Goal: Information Seeking & Learning: Learn about a topic

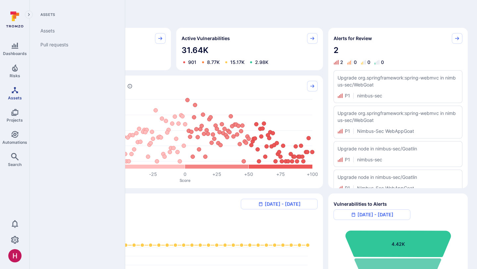
click at [16, 91] on icon "Assets" at bounding box center [15, 90] width 8 height 8
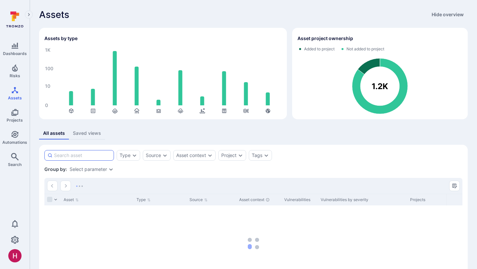
click at [83, 157] on input at bounding box center [82, 155] width 57 height 7
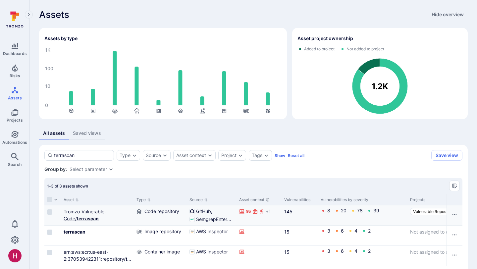
type input "terrascan"
click at [93, 219] on b "terrascan" at bounding box center [88, 219] width 22 height 6
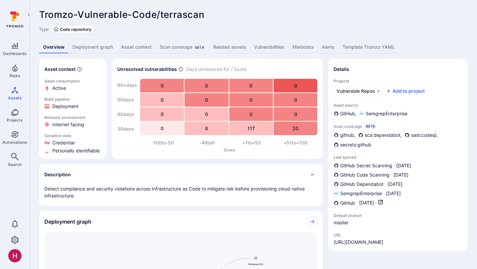
click at [102, 45] on link "Deployment graph" at bounding box center [93, 47] width 48 height 12
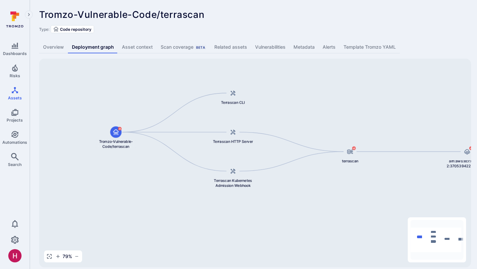
drag, startPoint x: 331, startPoint y: 226, endPoint x: 367, endPoint y: 201, distance: 44.1
click at [367, 201] on div "arn:aws:ecr:us-east-2:370539422311:repository/terrascan/sha256:99fb441c0d3cb1fc…" at bounding box center [255, 163] width 432 height 209
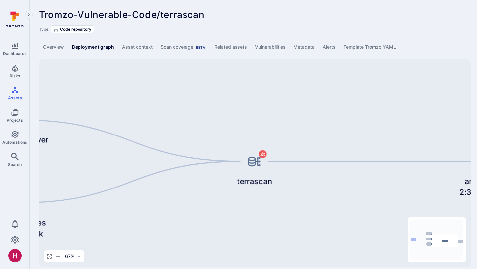
drag, startPoint x: 376, startPoint y: 139, endPoint x: 295, endPoint y: 207, distance: 105.3
click at [295, 207] on div "arn:aws:ecr:us-east-2:370539422311:repository/terrascan/sha256:99fb441c0d3cb1fc…" at bounding box center [255, 163] width 432 height 209
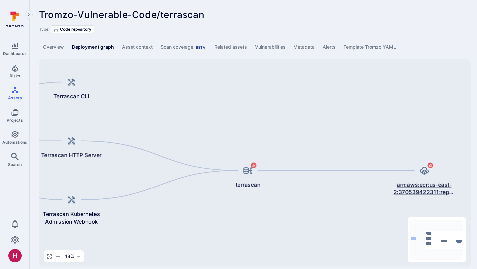
click at [417, 187] on span "arn:aws:ecr:us-east-2:370539422311:repository/terrascan/sha256:99fb441c0d3cb1fc…" at bounding box center [424, 189] width 63 height 16
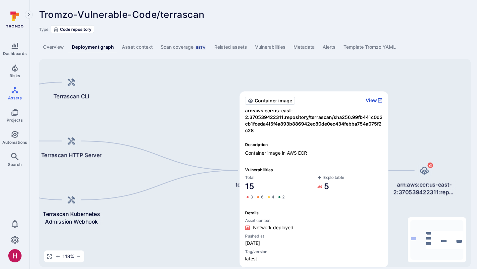
click at [371, 99] on button "View" at bounding box center [374, 100] width 17 height 6
click at [373, 99] on button "View" at bounding box center [374, 100] width 17 height 6
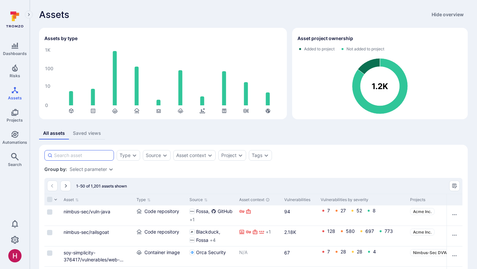
click at [96, 154] on input at bounding box center [82, 155] width 57 height 7
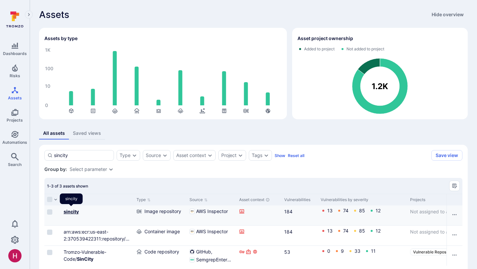
type input "sincity"
click at [77, 210] on b "sincity" at bounding box center [71, 212] width 15 height 6
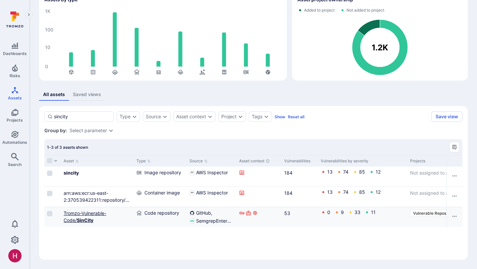
click at [100, 213] on link "Tromzo-Vulnerable-Code/ SinCity" at bounding box center [85, 216] width 43 height 13
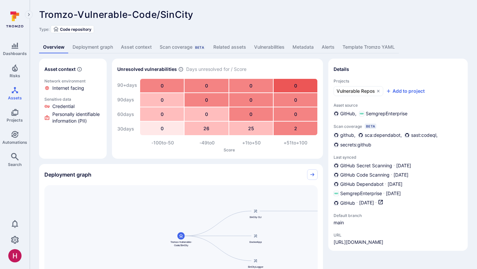
click at [105, 48] on link "Deployment graph" at bounding box center [93, 47] width 48 height 12
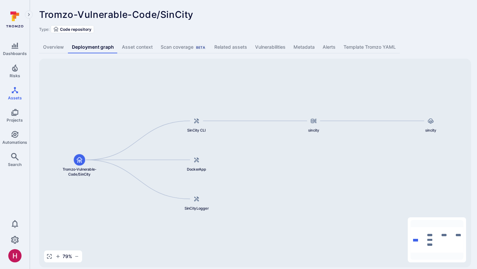
click at [213, 29] on div "Type: Code repository" at bounding box center [253, 29] width 429 height 8
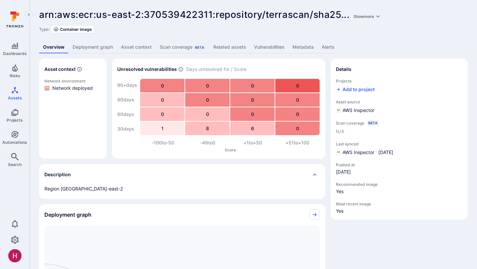
click at [111, 48] on link "Deployment graph" at bounding box center [93, 47] width 48 height 12
click at [253, 47] on link "Vulnerabilities" at bounding box center [269, 47] width 38 height 12
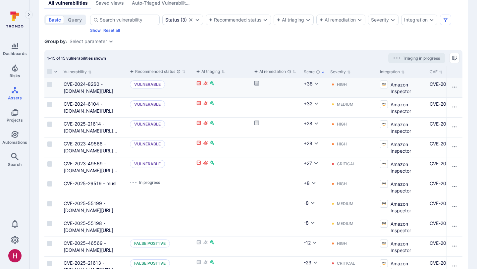
scroll to position [61, 0]
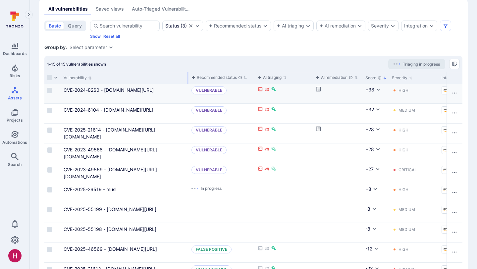
drag, startPoint x: 127, startPoint y: 78, endPoint x: 188, endPoint y: 86, distance: 62.2
click at [188, 86] on div "Vulnerability Recommended status AI triaging AI remediation Score Severity Inte…" at bounding box center [253, 227] width 418 height 310
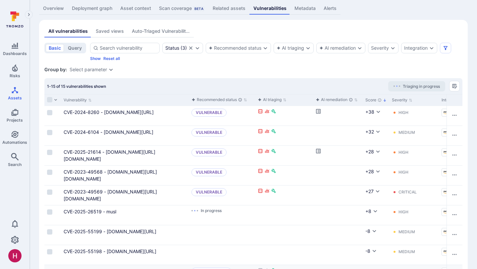
scroll to position [32, 0]
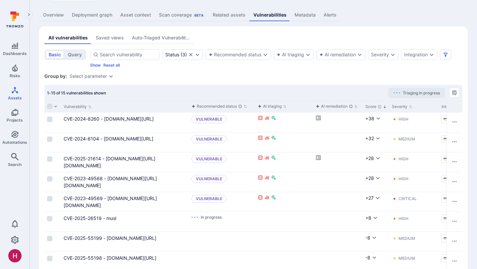
click at [364, 10] on div "Overview Deployment graph Asset context Scan coverage Beta Related assets Vulne…" at bounding box center [253, 15] width 429 height 12
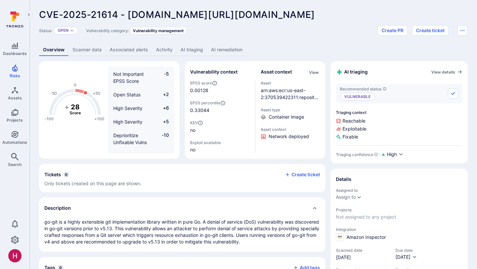
click at [220, 48] on link "AI remediation" at bounding box center [226, 50] width 39 height 12
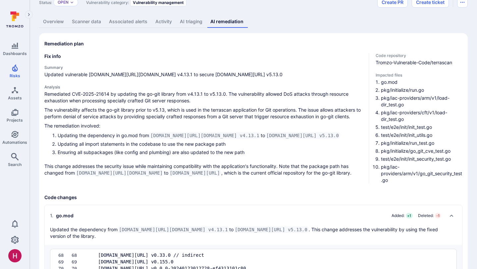
scroll to position [29, 0]
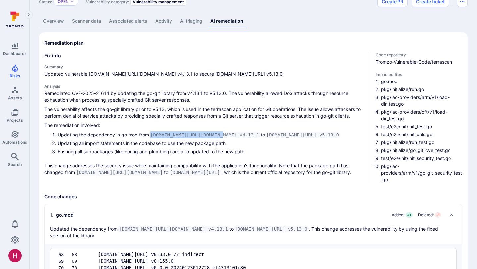
drag, startPoint x: 147, startPoint y: 132, endPoint x: 226, endPoint y: 136, distance: 78.6
click at [226, 136] on li "Updating the dependency in go.mod from [DOMAIN_NAME][URL][DOMAIN_NAME] v4.13.1 …" at bounding box center [211, 134] width 306 height 7
click at [226, 136] on code "[DOMAIN_NAME][URL][DOMAIN_NAME] v4.13.1" at bounding box center [205, 135] width 112 height 7
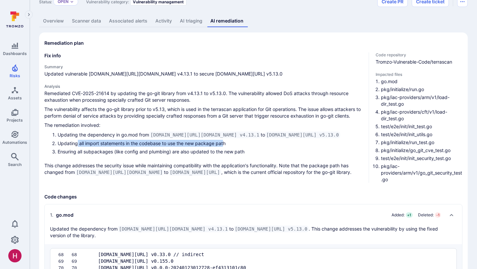
drag, startPoint x: 77, startPoint y: 143, endPoint x: 224, endPoint y: 143, distance: 146.8
click at [224, 143] on li "Updating all import statements in the codebase to use the new package path" at bounding box center [211, 143] width 306 height 7
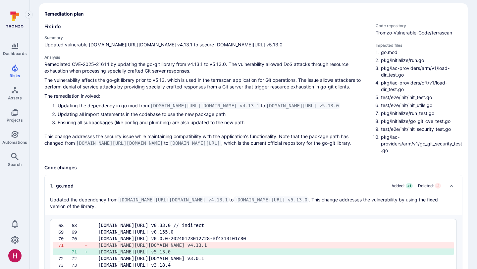
scroll to position [70, 0]
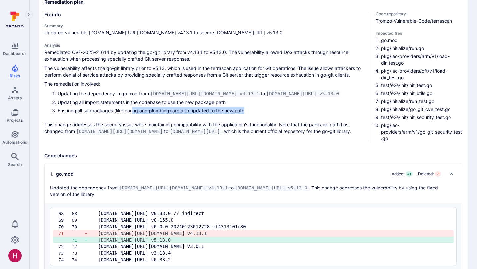
drag, startPoint x: 133, startPoint y: 109, endPoint x: 252, endPoint y: 113, distance: 119.3
click at [252, 113] on li "Ensuring all subpackages (like config and plumbing) are also updated to the new…" at bounding box center [211, 110] width 306 height 7
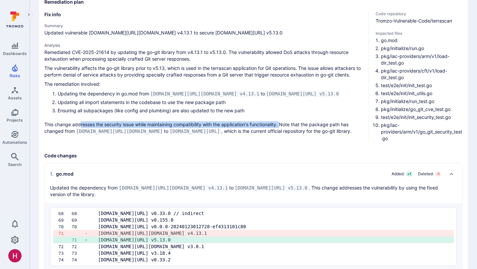
drag, startPoint x: 80, startPoint y: 123, endPoint x: 282, endPoint y: 123, distance: 202.4
click at [282, 123] on p "This change addresses the security issue while maintaining compatibility with t…" at bounding box center [203, 127] width 319 height 13
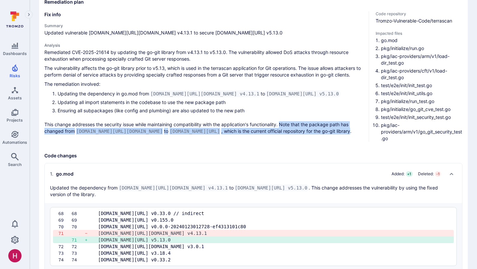
drag, startPoint x: 282, startPoint y: 123, endPoint x: 361, endPoint y: 134, distance: 79.9
click at [361, 134] on p "This change addresses the security issue while maintaining compatibility with t…" at bounding box center [203, 127] width 319 height 13
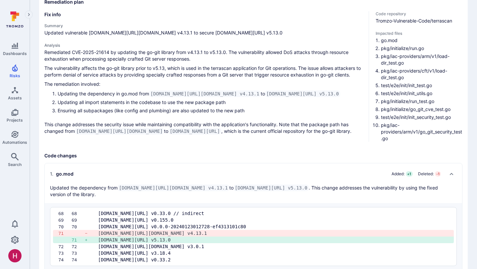
click at [292, 128] on p "This change addresses the security issue while maintaining compatibility with t…" at bounding box center [203, 127] width 319 height 13
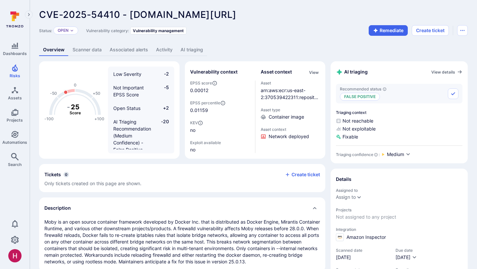
click at [199, 44] on link "AI triaging" at bounding box center [192, 50] width 30 height 12
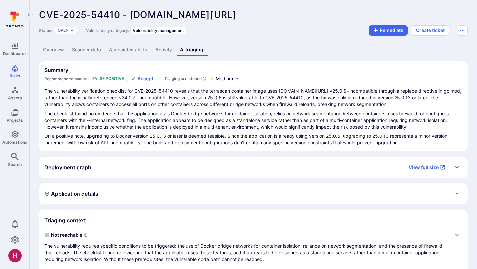
click at [198, 49] on link "AI triaging" at bounding box center [191, 50] width 31 height 12
drag, startPoint x: 44, startPoint y: 104, endPoint x: 395, endPoint y: 106, distance: 350.5
click at [395, 106] on p "The vulnerability verification checklist for CVE-2025-54410 reveals that the te…" at bounding box center [253, 98] width 418 height 20
click at [129, 115] on p "The checklist found no evidence that the application uses Docker bridge network…" at bounding box center [253, 120] width 418 height 20
drag, startPoint x: 277, startPoint y: 114, endPoint x: 371, endPoint y: 114, distance: 94.4
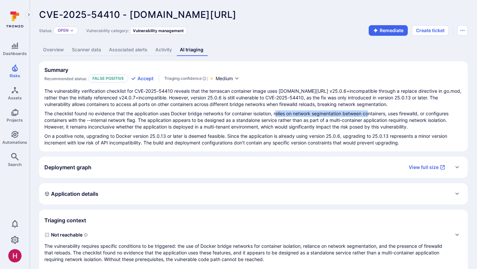
click at [371, 114] on p "The checklist found no evidence that the application uses Docker bridge network…" at bounding box center [253, 120] width 418 height 20
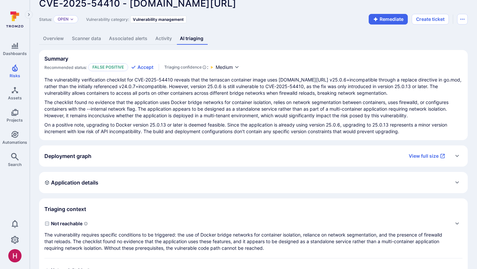
scroll to position [12, 0]
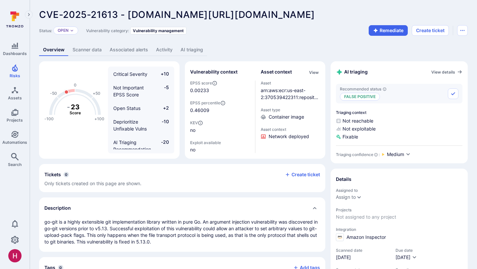
click at [198, 48] on link "AI triaging" at bounding box center [192, 50] width 30 height 12
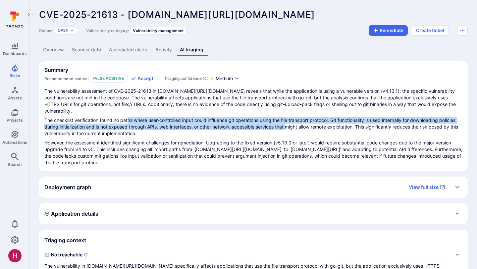
drag, startPoint x: 128, startPoint y: 114, endPoint x: 288, endPoint y: 122, distance: 159.6
click at [288, 122] on p "The checklist verification found no paths where user-controlled input could inf…" at bounding box center [253, 127] width 418 height 20
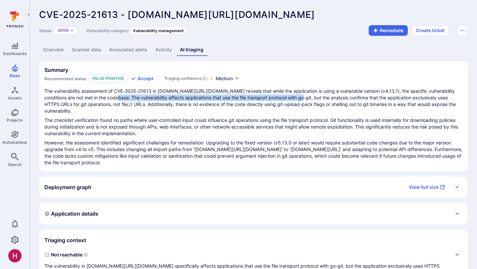
drag, startPoint x: 104, startPoint y: 97, endPoint x: 289, endPoint y: 98, distance: 184.9
click at [289, 98] on p "The vulnerability assessment of CVE-2025-21613 in gopkg.in/src-d/go-git.v4 reve…" at bounding box center [253, 101] width 418 height 27
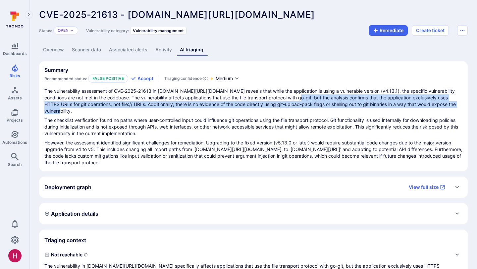
drag, startPoint x: 285, startPoint y: 97, endPoint x: 455, endPoint y: 104, distance: 170.1
click at [455, 104] on p "The vulnerability assessment of CVE-2025-21613 in gopkg.in/src-d/go-git.v4 reve…" at bounding box center [253, 101] width 418 height 27
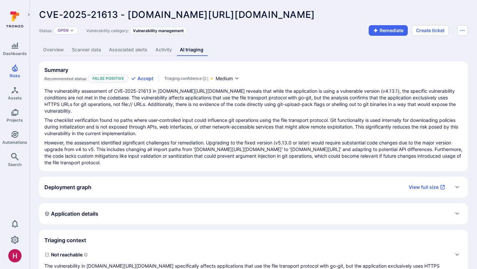
click at [60, 51] on link "Overview" at bounding box center [53, 50] width 29 height 12
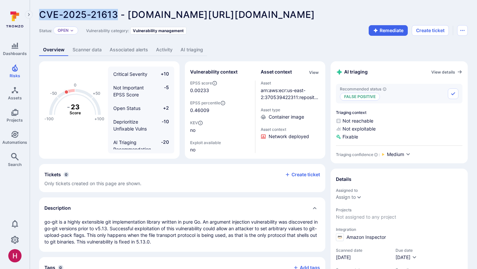
drag, startPoint x: 117, startPoint y: 15, endPoint x: 40, endPoint y: 16, distance: 76.5
click at [40, 16] on span "CVE-2025-21613 - gopkg.in/src-d/go-git.v4" at bounding box center [177, 14] width 276 height 11
copy span "CVE-2025-21613"
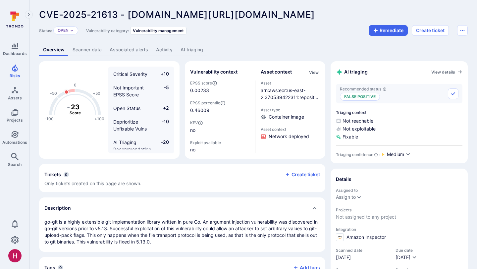
click at [193, 48] on link "AI triaging" at bounding box center [192, 50] width 30 height 12
